Goal: Task Accomplishment & Management: Manage account settings

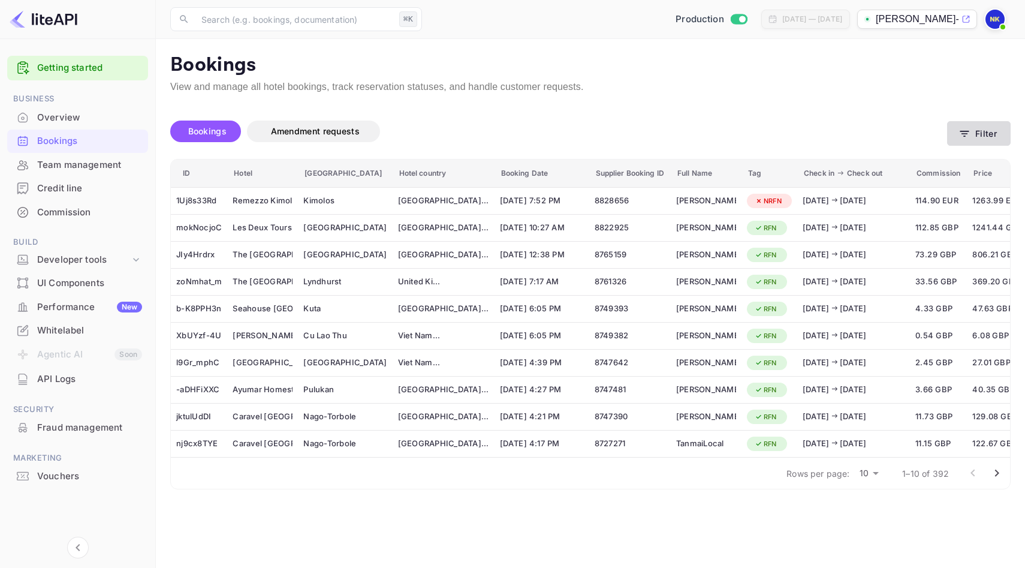
click at [977, 131] on button "Filter" at bounding box center [979, 133] width 64 height 25
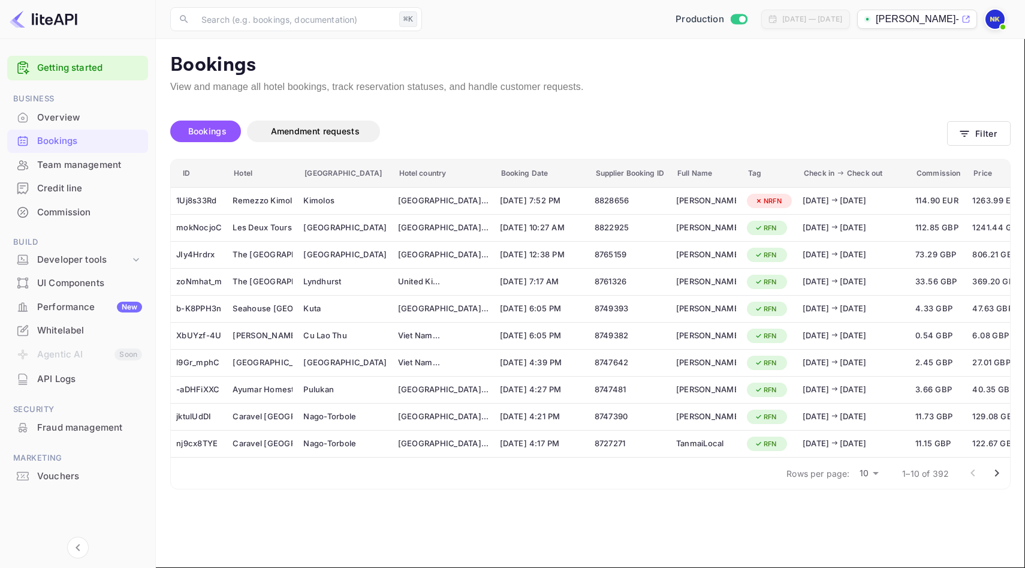
type input "[PERSON_NAME]"
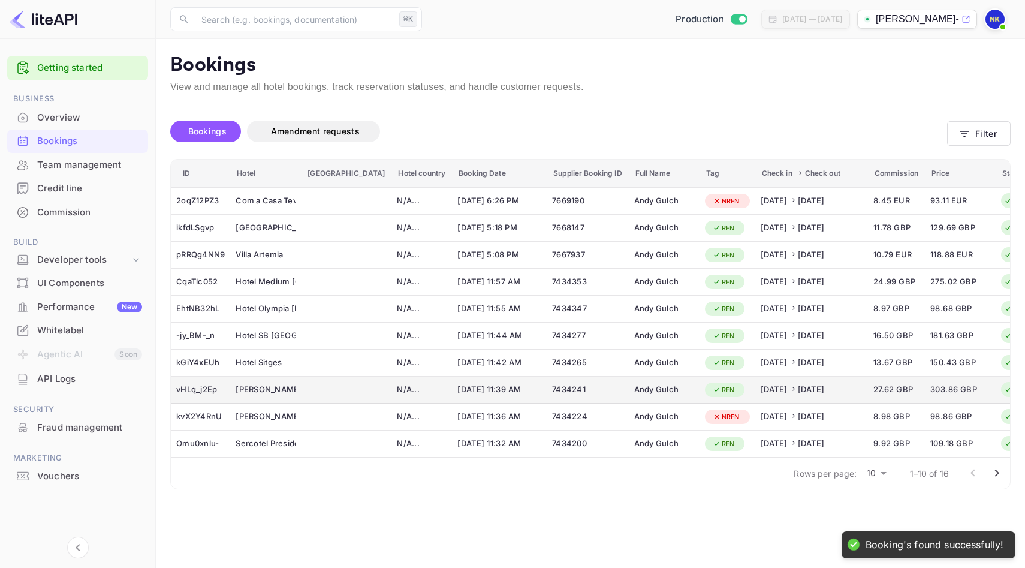
click at [312, 392] on div "booking table" at bounding box center [346, 389] width 80 height 19
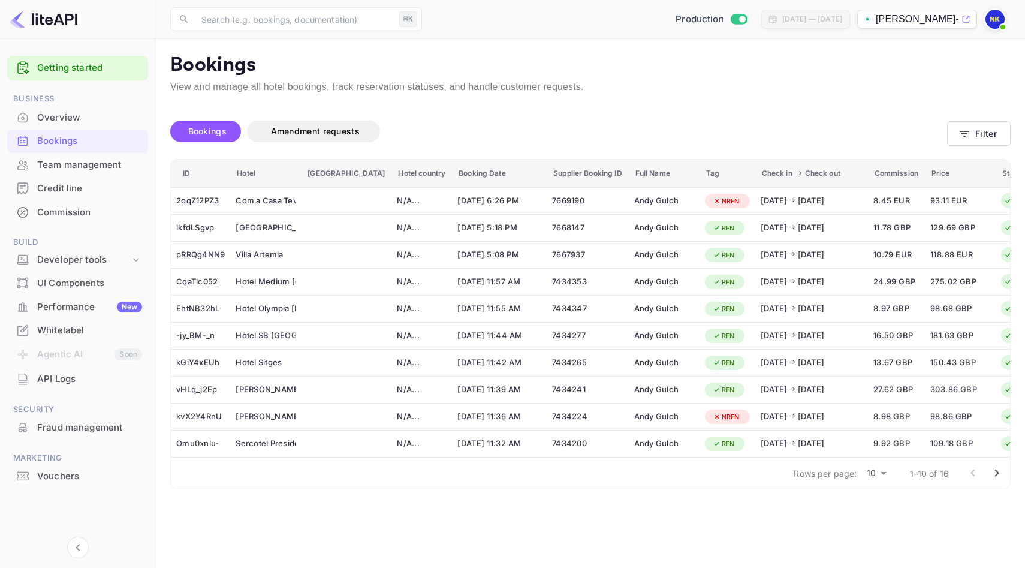
scroll to position [266, 0]
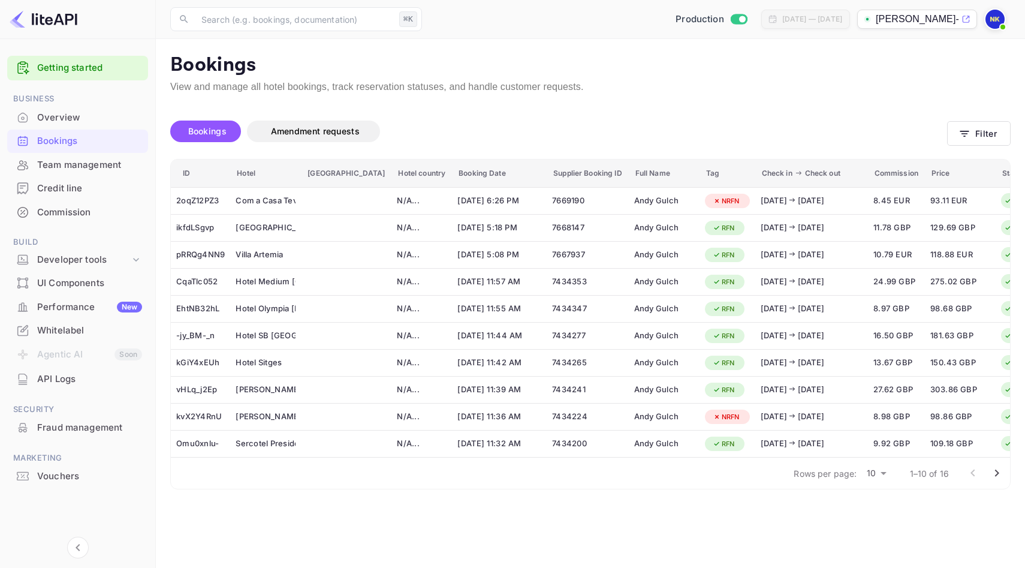
click at [344, 390] on td "booking table" at bounding box center [346, 390] width 91 height 27
drag, startPoint x: 363, startPoint y: 156, endPoint x: 663, endPoint y: 384, distance: 377.1
copy div "Status CONFIRMED Booking ID vHLq_j2Ep Hotel confirmation code 73492 [GEOGRAPHIC…"
